Goal: Information Seeking & Learning: Check status

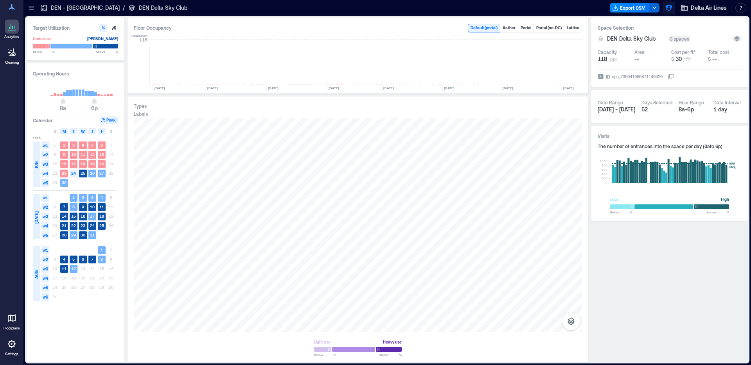
scroll to position [0, 2981]
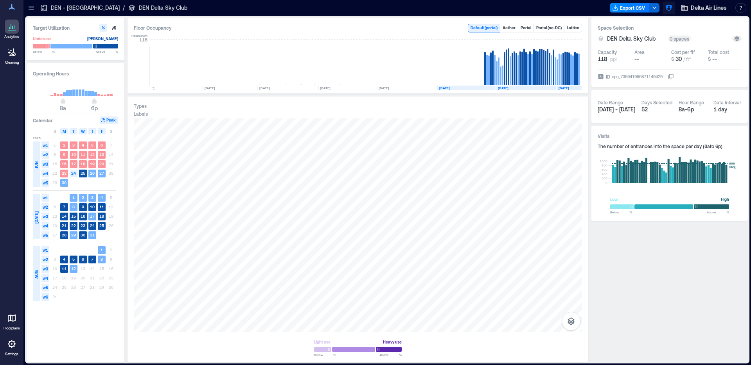
click at [665, 6] on icon "button" at bounding box center [669, 8] width 8 height 8
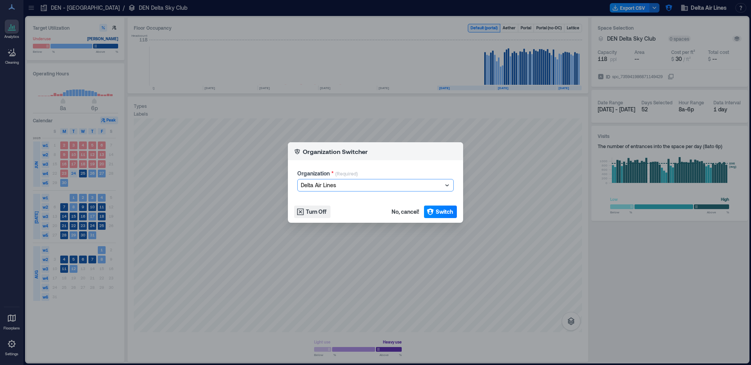
click at [332, 187] on div at bounding box center [372, 185] width 142 height 9
type input "*******"
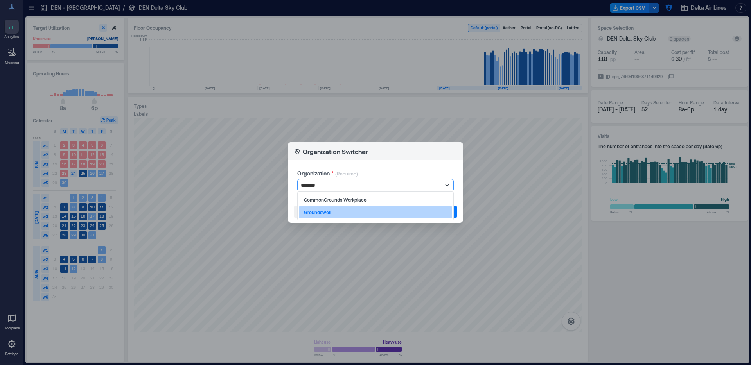
click at [328, 206] on div "Groundswell" at bounding box center [375, 212] width 153 height 13
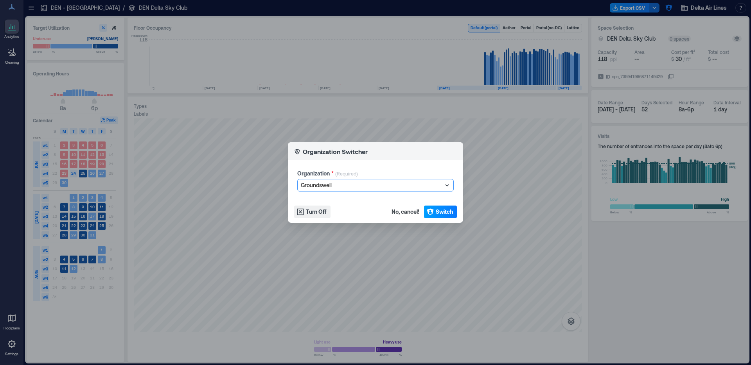
click at [443, 210] on span "Switch" at bounding box center [444, 212] width 17 height 8
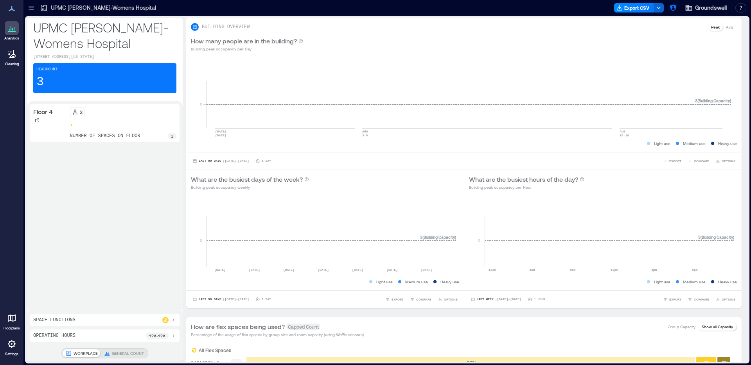
click at [30, 6] on icon at bounding box center [31, 6] width 5 height 1
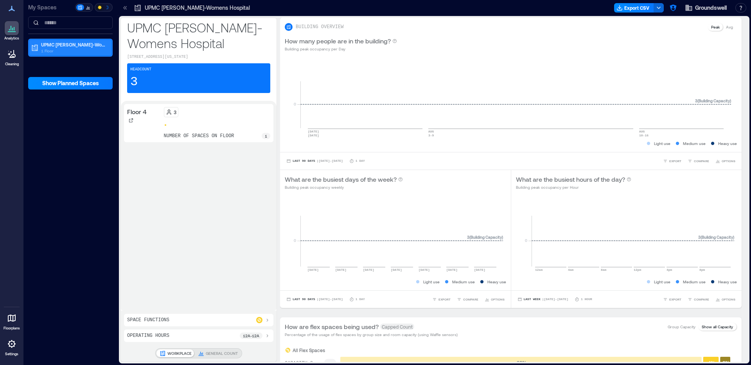
click at [65, 41] on p "UPMC [PERSON_NAME]-Womens Hospital" at bounding box center [74, 44] width 66 height 6
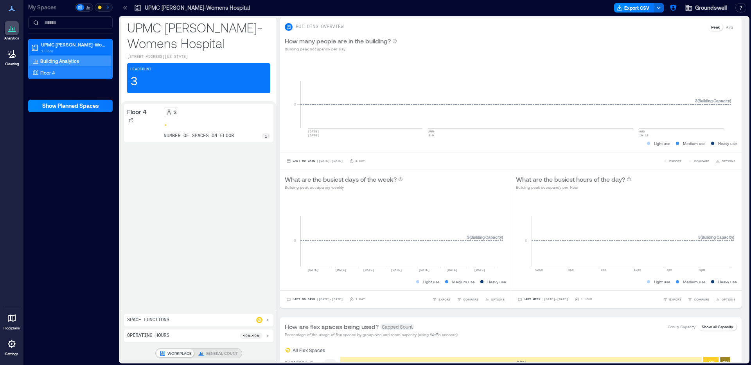
click at [66, 73] on div "Floor 4" at bounding box center [69, 73] width 76 height 8
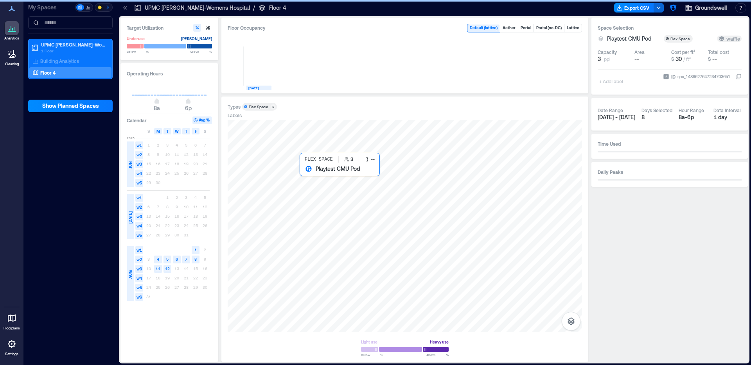
click at [367, 240] on div at bounding box center [405, 226] width 354 height 212
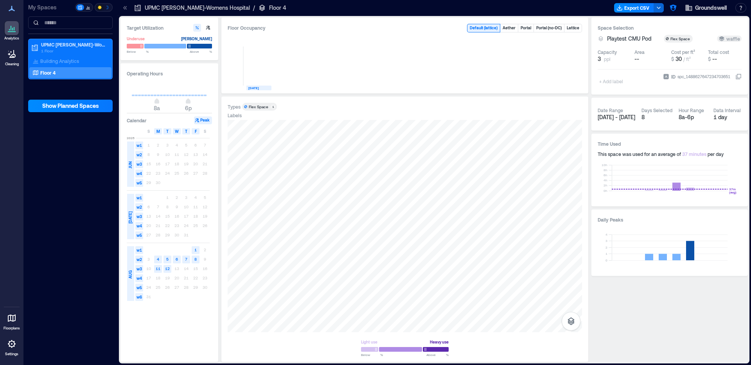
click at [53, 67] on div "Floor 4" at bounding box center [70, 72] width 82 height 11
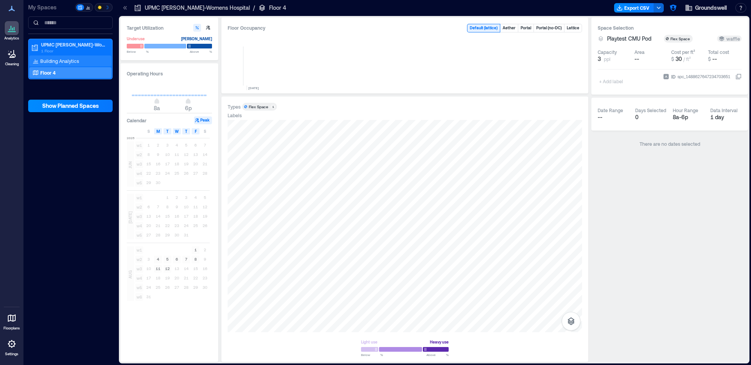
click at [63, 61] on p "Building Analytics" at bounding box center [59, 61] width 39 height 6
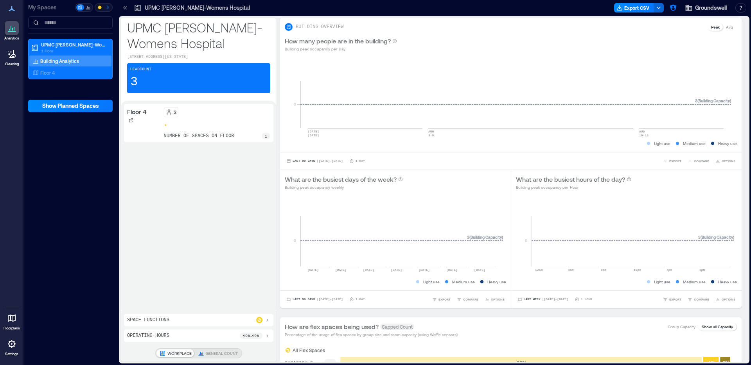
click at [125, 9] on icon at bounding box center [124, 8] width 2 height 4
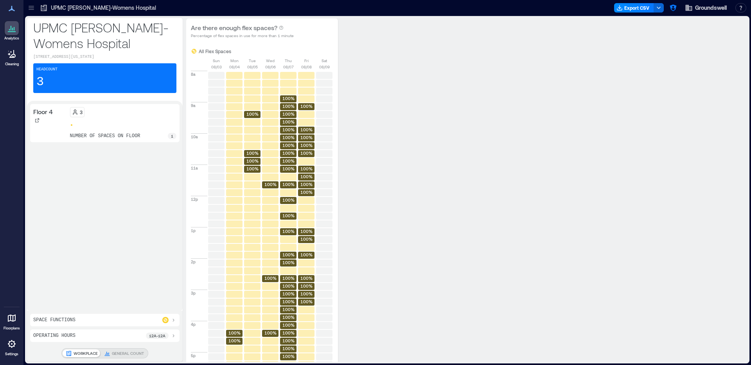
scroll to position [447, 0]
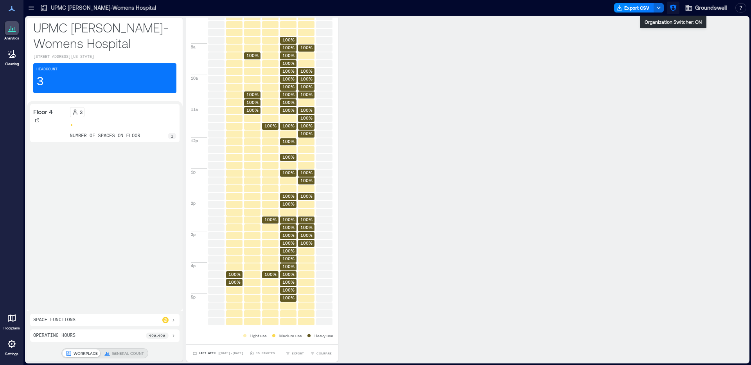
click at [675, 5] on icon "button" at bounding box center [673, 8] width 8 height 8
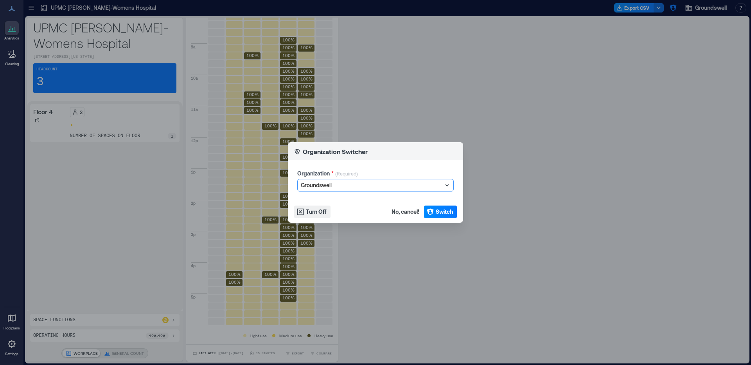
click at [343, 187] on div at bounding box center [372, 185] width 142 height 9
type input "********"
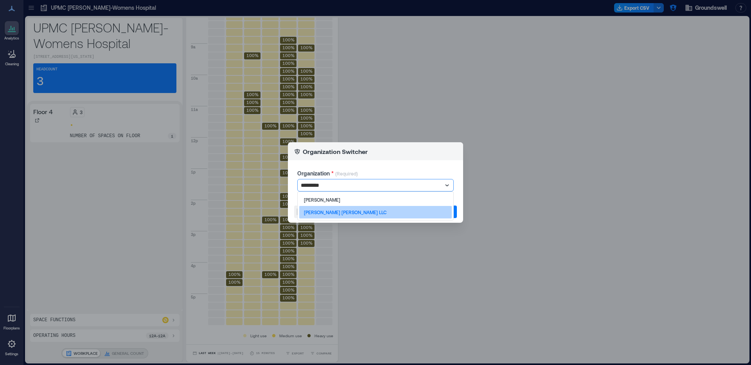
click at [343, 212] on p "[PERSON_NAME] [PERSON_NAME] LLC" at bounding box center [345, 212] width 83 height 6
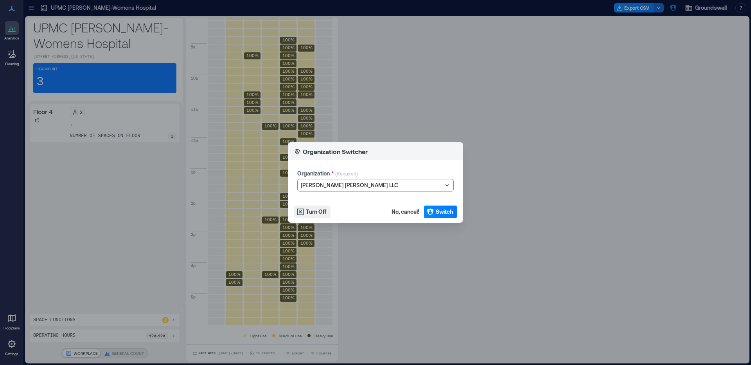
click at [434, 220] on footer "Turn Off No, cancel! Switch" at bounding box center [375, 212] width 175 height 22
click at [434, 210] on button "Switch" at bounding box center [440, 212] width 33 height 13
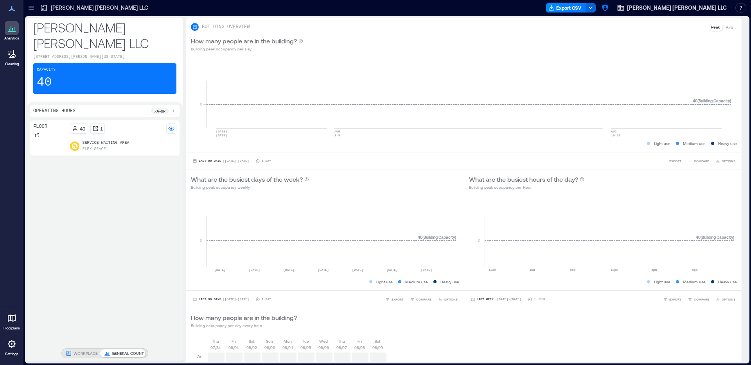
click at [31, 8] on icon at bounding box center [31, 8] width 8 height 8
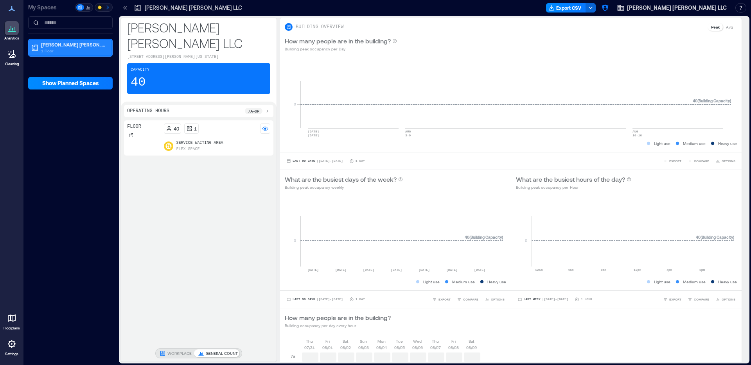
click at [46, 48] on p "1 Floor" at bounding box center [74, 51] width 66 height 6
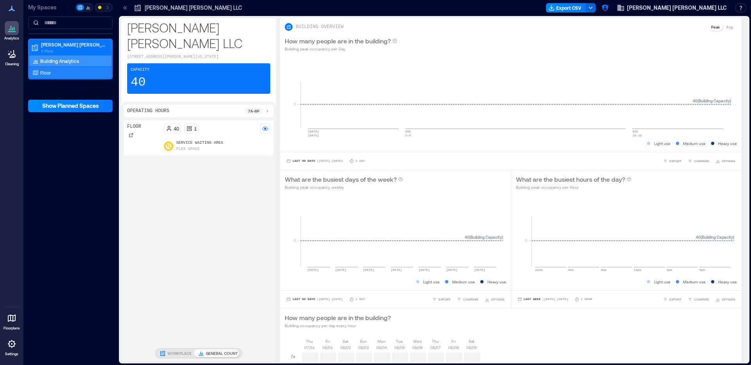
click at [60, 73] on div "Floor" at bounding box center [69, 73] width 76 height 8
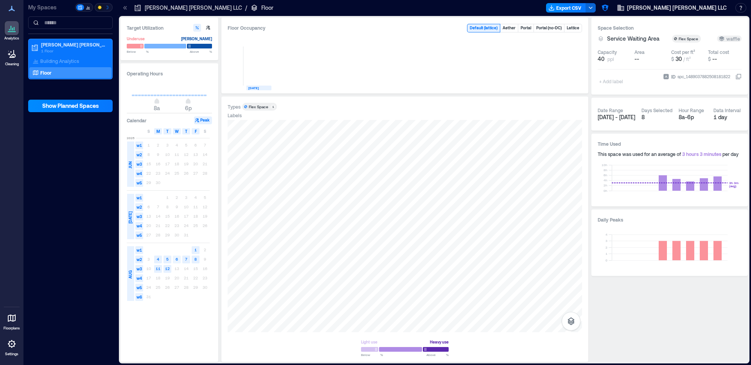
click at [176, 259] on text "6" at bounding box center [177, 259] width 2 height 5
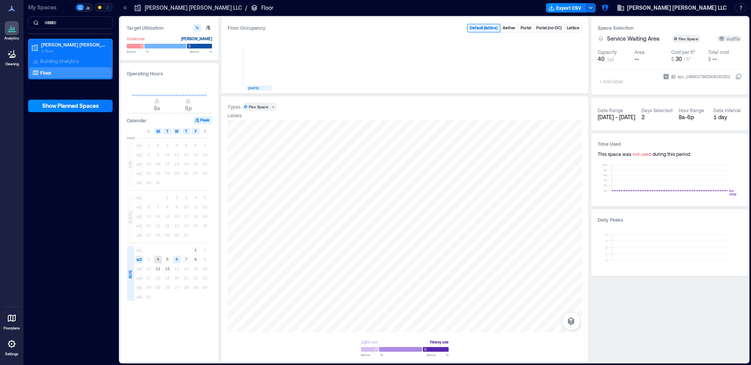
click at [159, 258] on rect at bounding box center [158, 260] width 8 height 8
click at [166, 268] on text "12" at bounding box center [167, 268] width 5 height 5
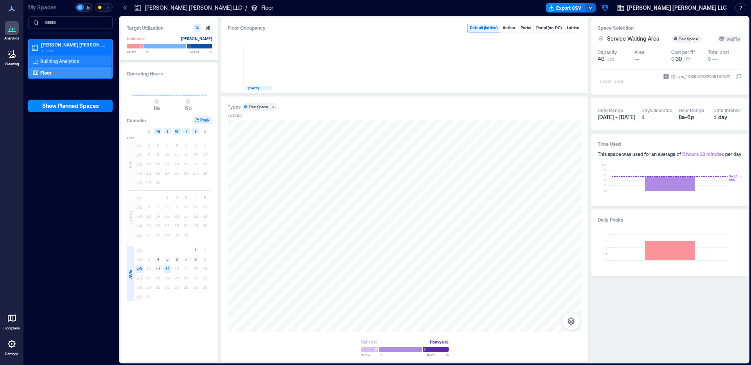
click at [62, 56] on div "Building Analytics" at bounding box center [70, 61] width 82 height 11
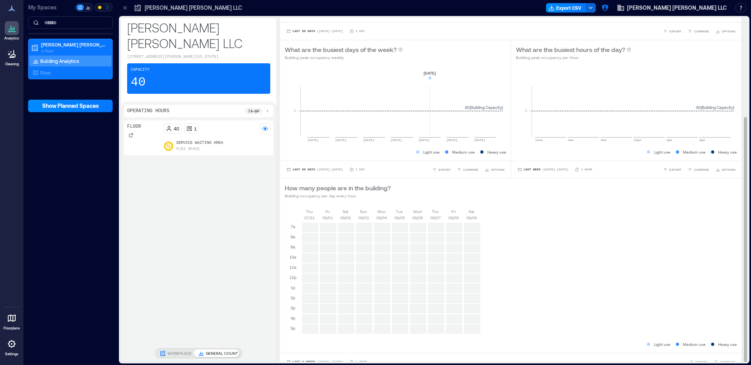
scroll to position [138, 0]
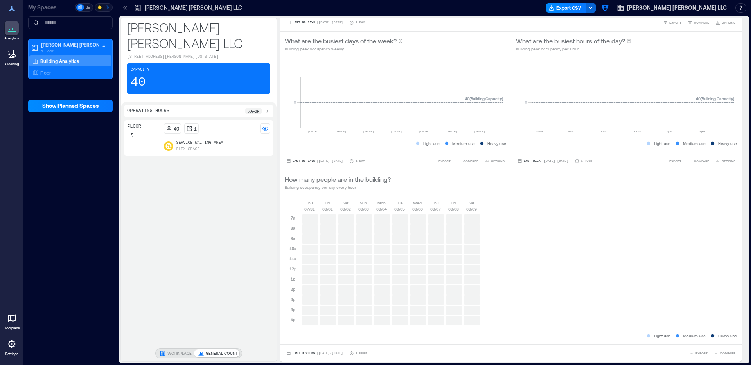
click at [185, 354] on p "WORKPLACE" at bounding box center [179, 353] width 24 height 6
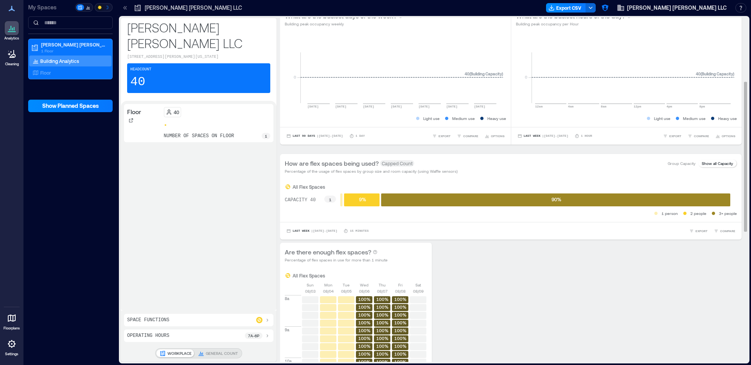
scroll to position [0, 0]
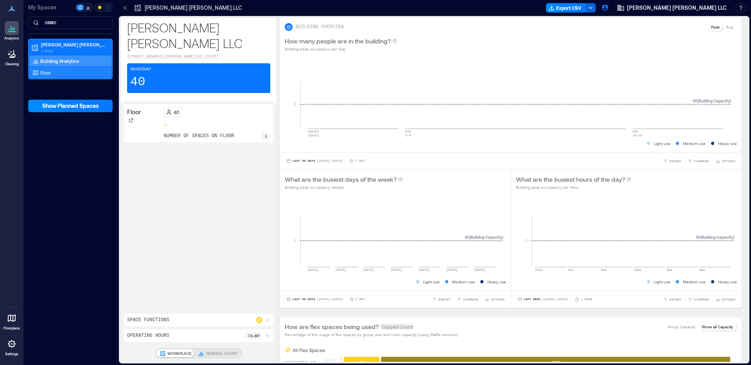
click at [66, 75] on div "Floor" at bounding box center [69, 73] width 76 height 8
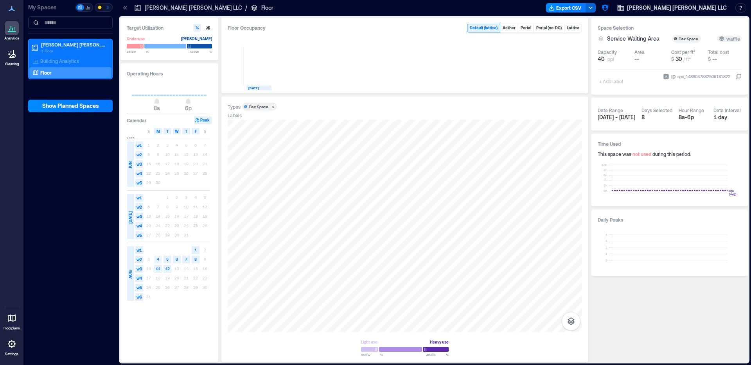
click at [162, 260] on rect at bounding box center [158, 260] width 8 height 8
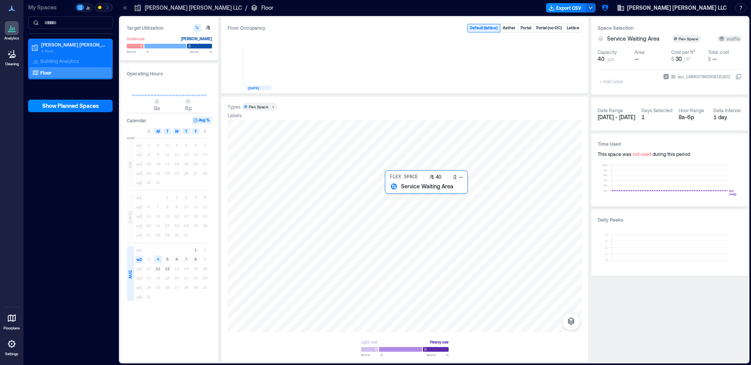
click at [405, 197] on div at bounding box center [405, 226] width 354 height 212
click at [405, 202] on div at bounding box center [405, 226] width 354 height 212
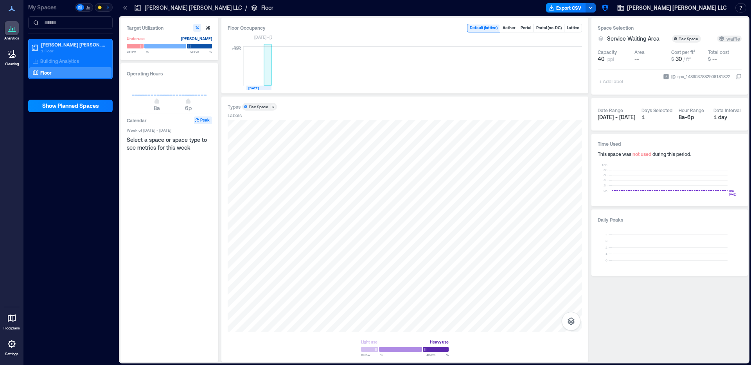
click at [265, 81] on rect at bounding box center [268, 66] width 8 height 39
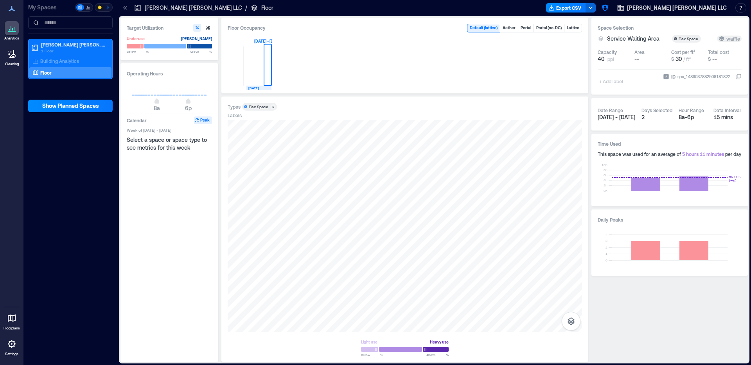
click at [255, 87] on text "[DATE]" at bounding box center [253, 88] width 11 height 4
